Goal: Navigation & Orientation: Find specific page/section

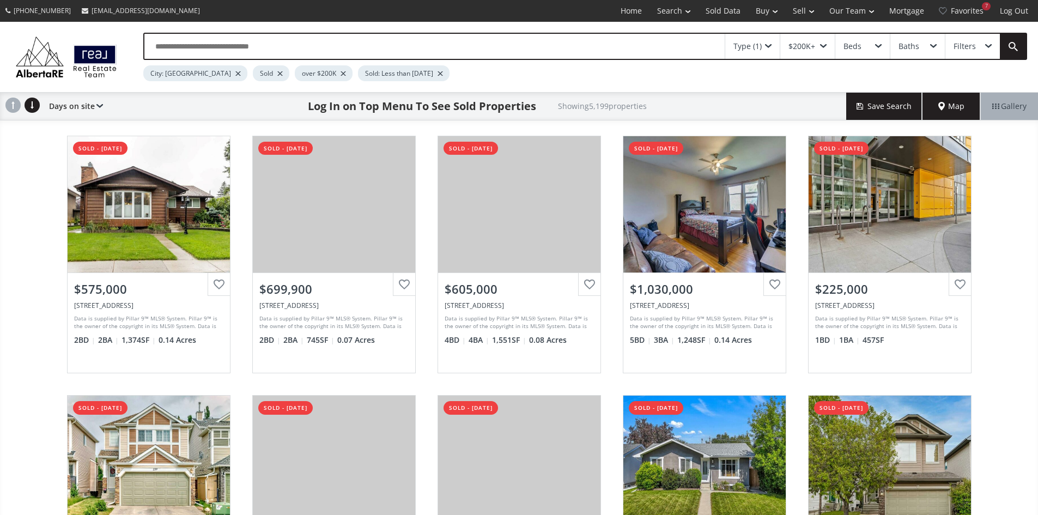
click at [944, 112] on span "Map" at bounding box center [951, 106] width 26 height 11
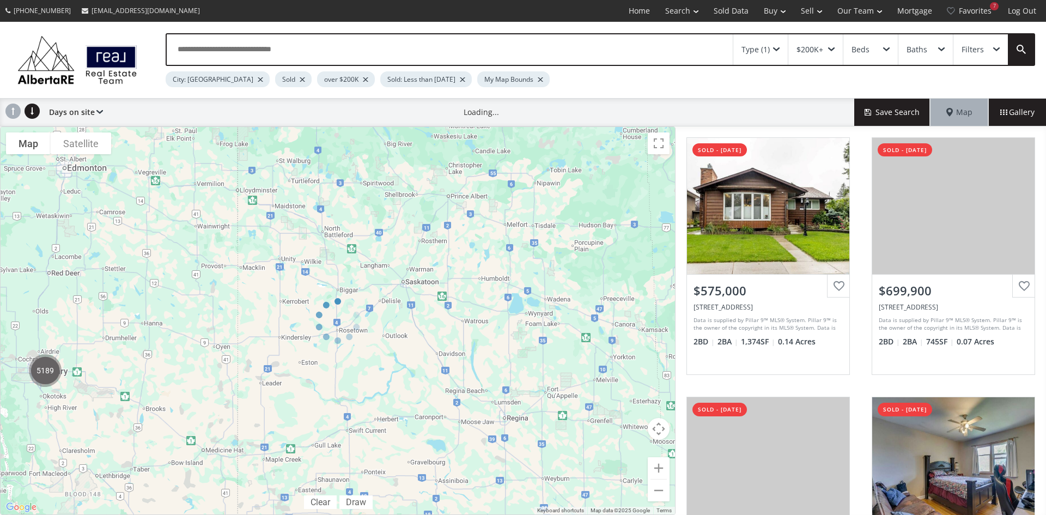
drag, startPoint x: 39, startPoint y: 399, endPoint x: 132, endPoint y: 398, distance: 92.6
click at [132, 398] on div at bounding box center [338, 320] width 676 height 388
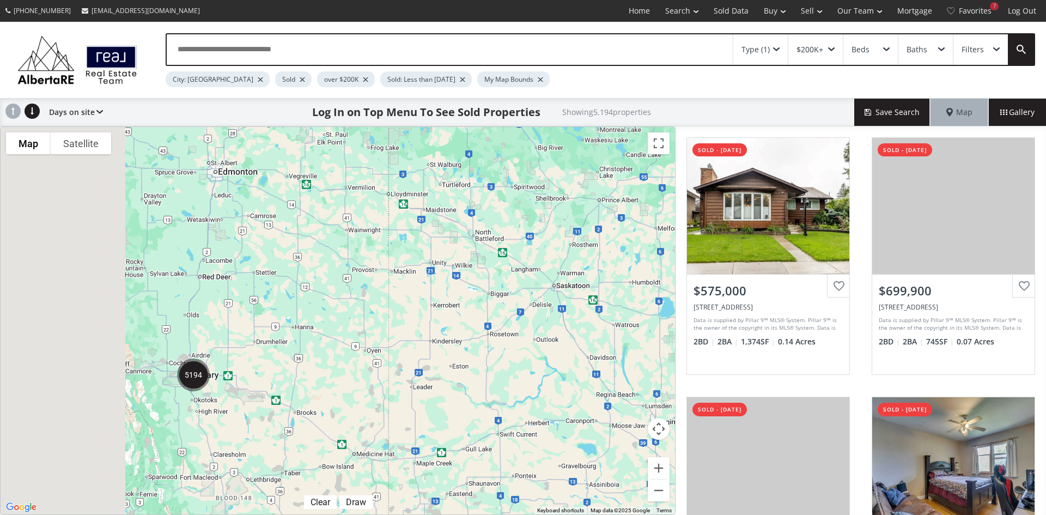
drag, startPoint x: 25, startPoint y: 398, endPoint x: 181, endPoint y: 402, distance: 155.9
click at [179, 402] on div "To navigate, press the arrow keys." at bounding box center [338, 320] width 674 height 387
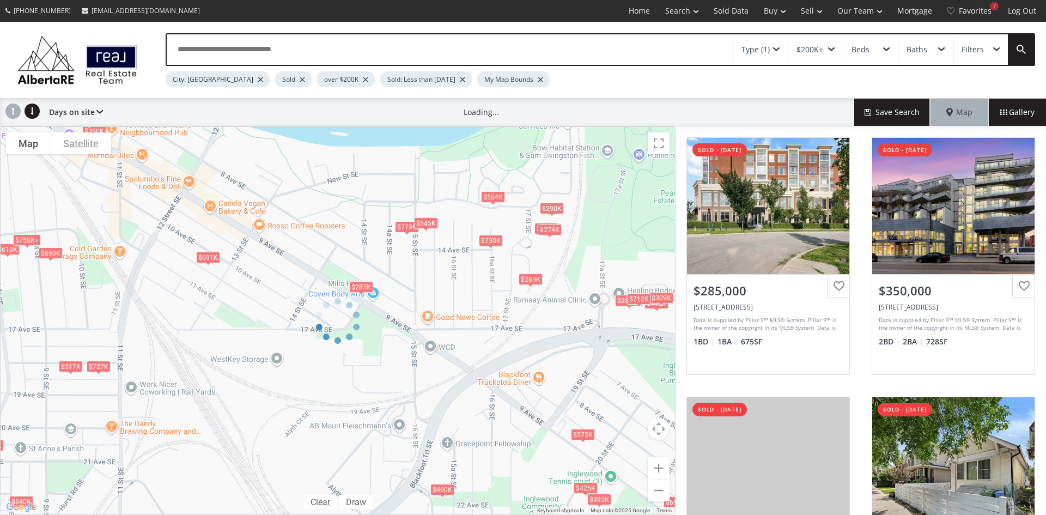
drag, startPoint x: 131, startPoint y: 206, endPoint x: 203, endPoint y: 294, distance: 113.0
click at [203, 294] on div at bounding box center [338, 320] width 676 height 388
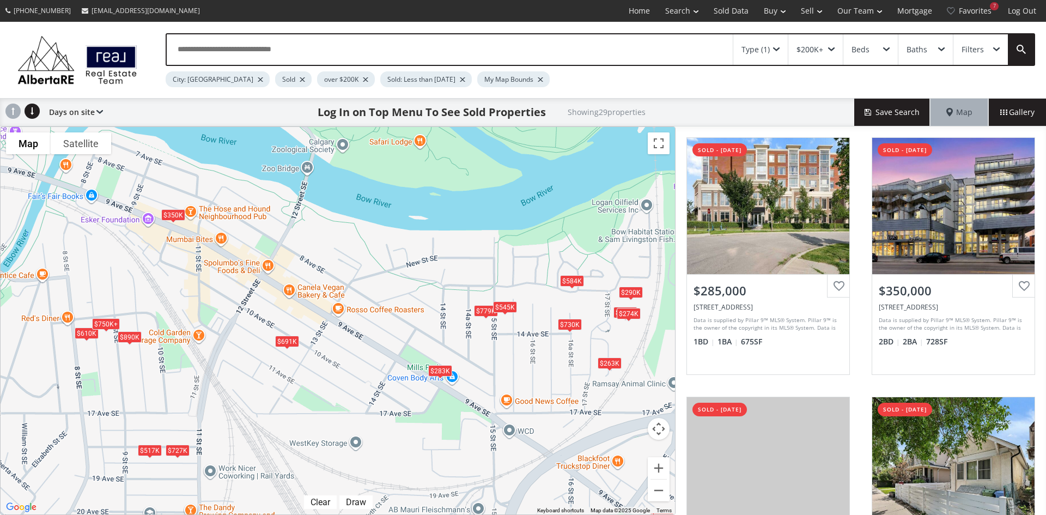
drag, startPoint x: 138, startPoint y: 218, endPoint x: 220, endPoint y: 305, distance: 119.1
click at [220, 305] on div "To navigate, press the arrow keys. $285K+ $350K $610K $750K+ $285K+ $348K $283K…" at bounding box center [338, 320] width 674 height 387
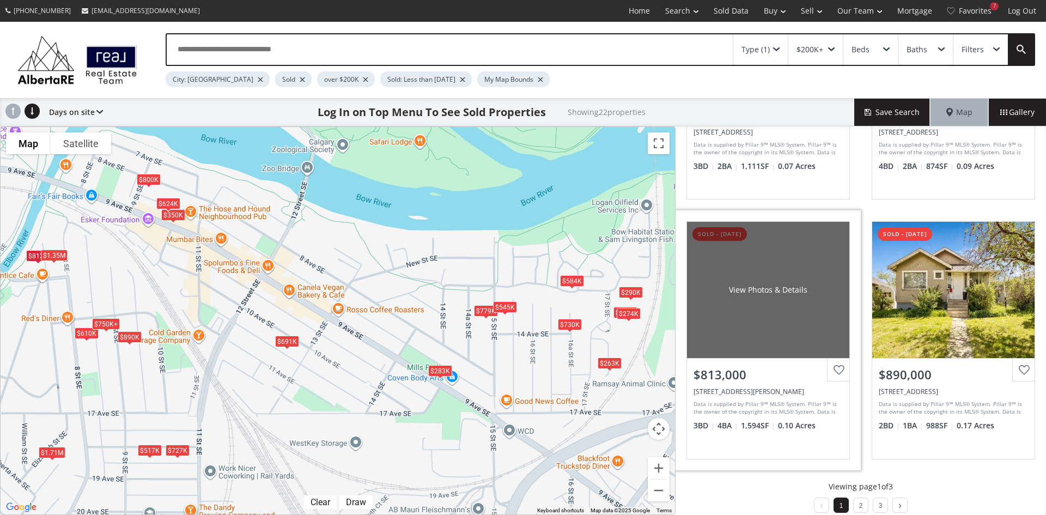
scroll to position [968, 0]
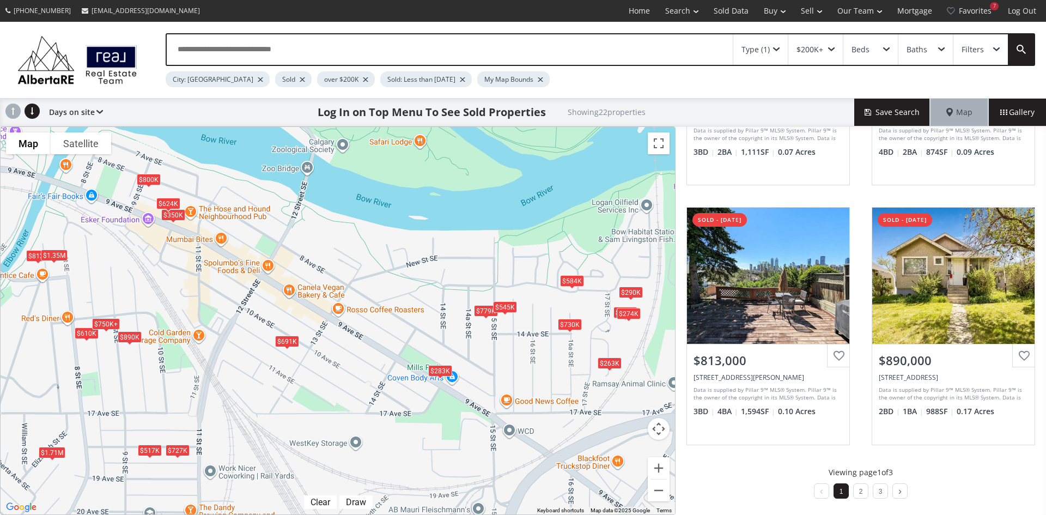
click at [859, 495] on li "2" at bounding box center [860, 490] width 15 height 15
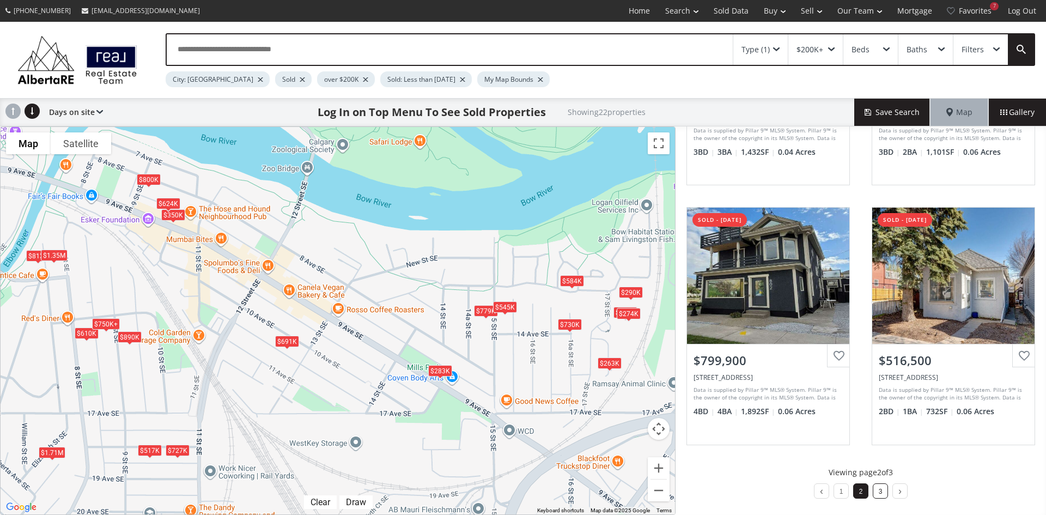
click at [874, 488] on li "3" at bounding box center [880, 490] width 15 height 15
